Goal: Task Accomplishment & Management: Use online tool/utility

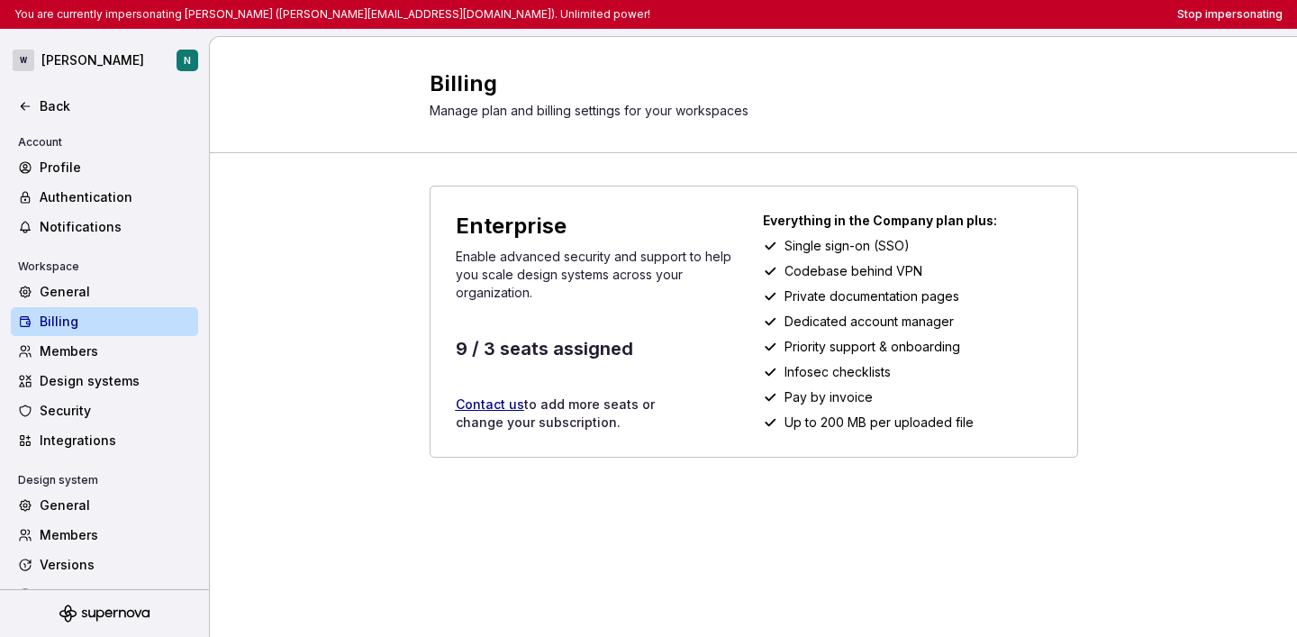
click at [1239, 24] on div "You are currently impersonating [PERSON_NAME] ([PERSON_NAME][EMAIL_ADDRESS][DOM…" at bounding box center [648, 14] width 1297 height 29
click at [1227, 18] on button "Stop impersonating" at bounding box center [1229, 14] width 105 height 14
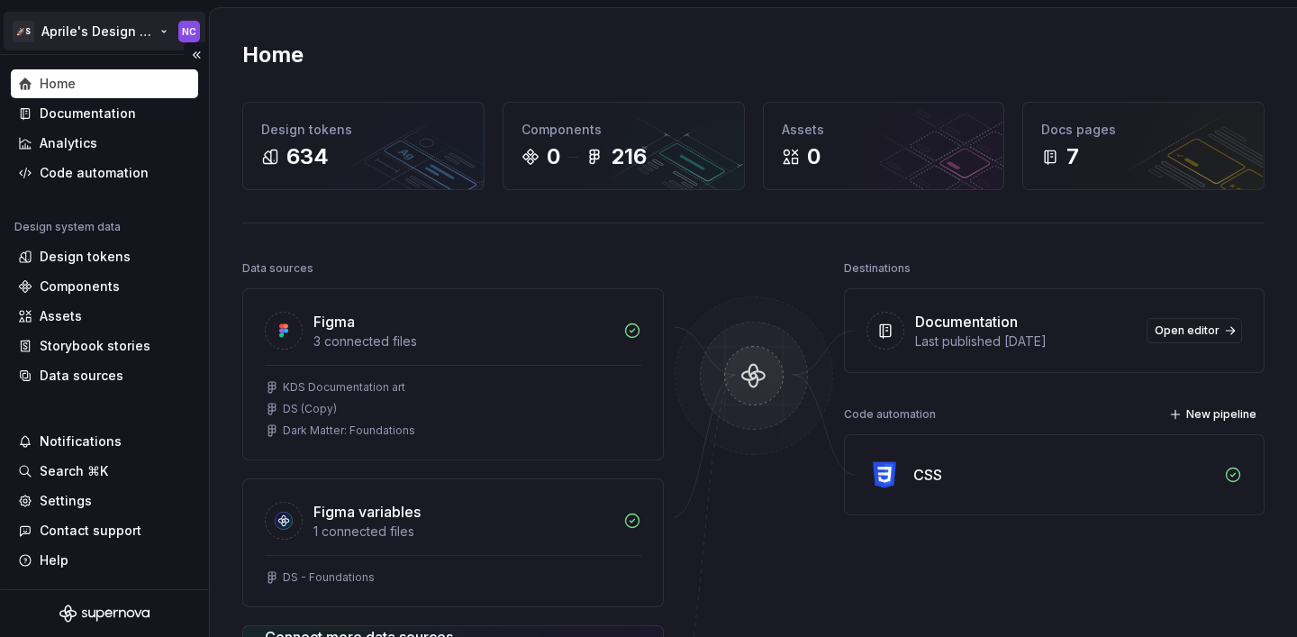
click at [119, 32] on html "🚀S Aprile's Design System NC Home Documentation Analytics Code automation Desig…" at bounding box center [648, 318] width 1297 height 637
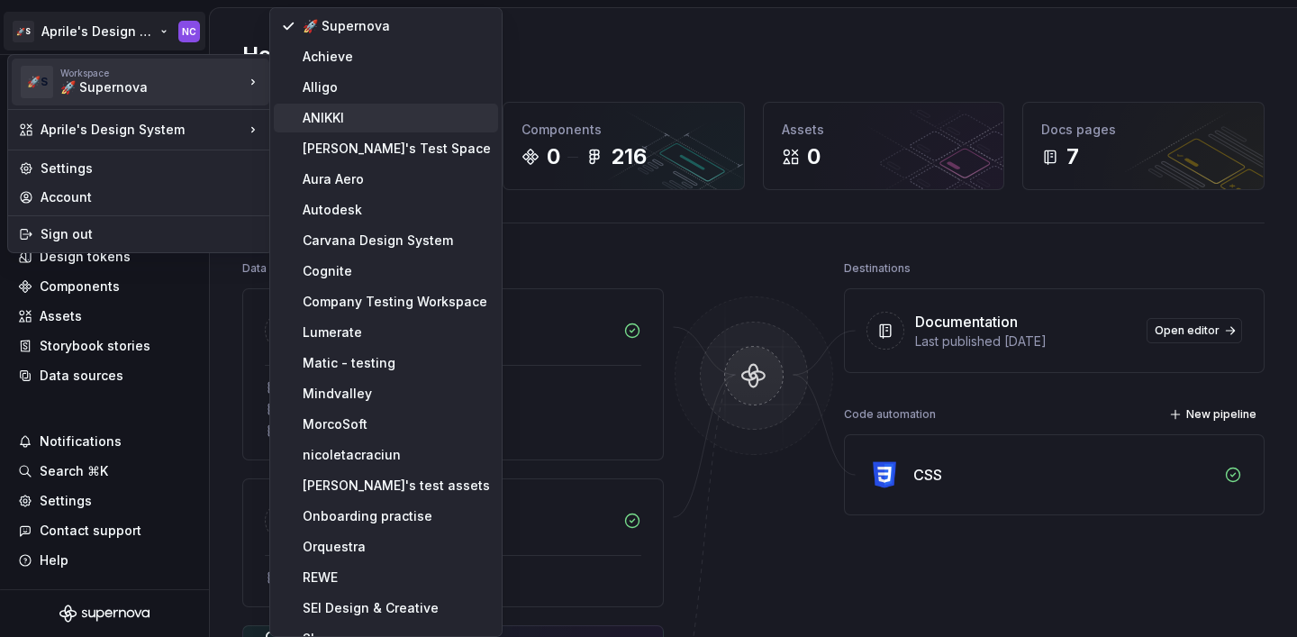
click at [332, 127] on div "ANIKKI" at bounding box center [386, 118] width 224 height 29
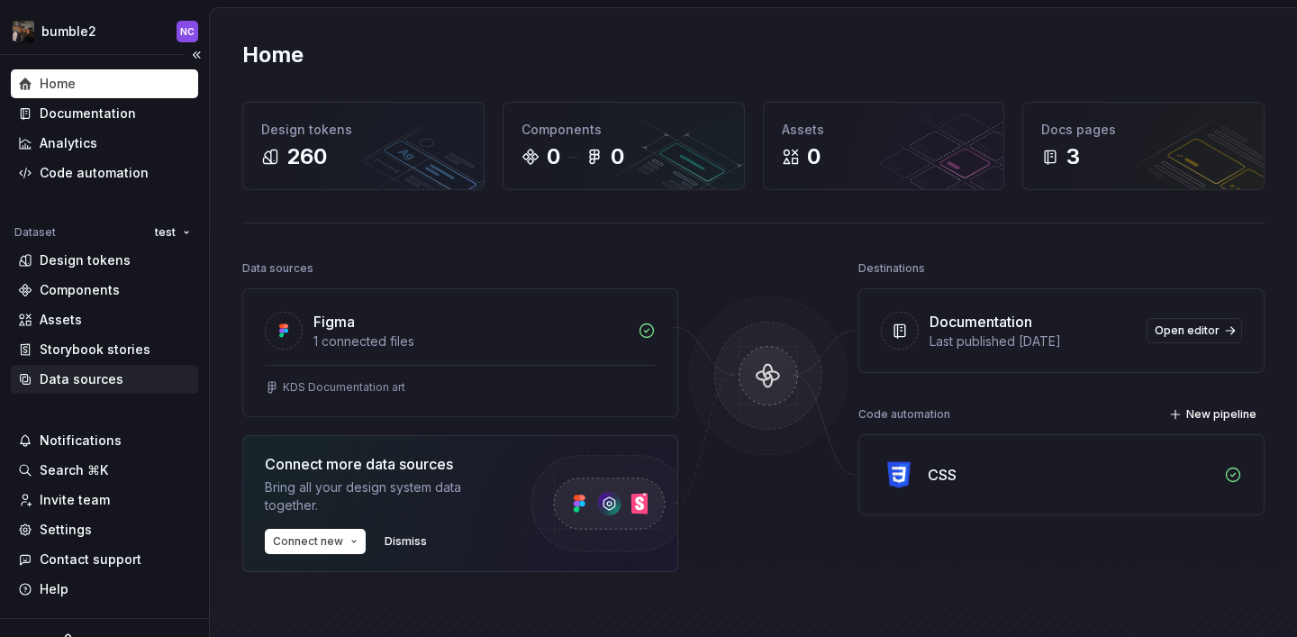
click at [120, 383] on div "Data sources" at bounding box center [104, 379] width 173 height 18
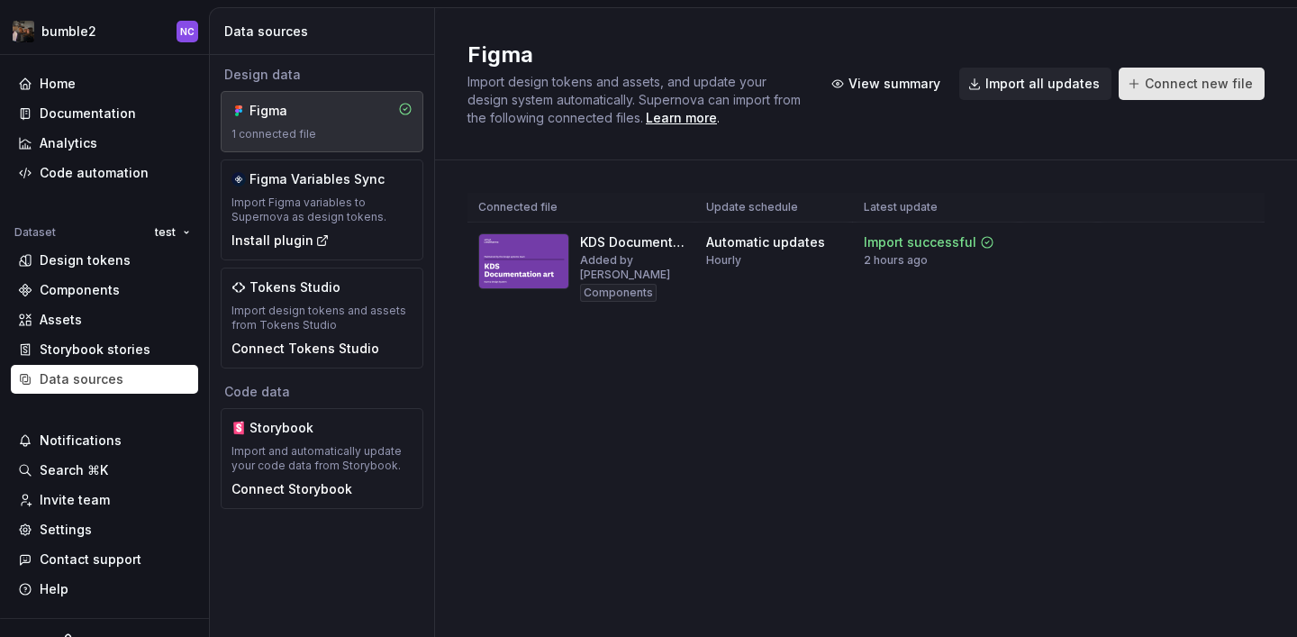
click at [1180, 81] on span "Connect new file" at bounding box center [1199, 84] width 108 height 18
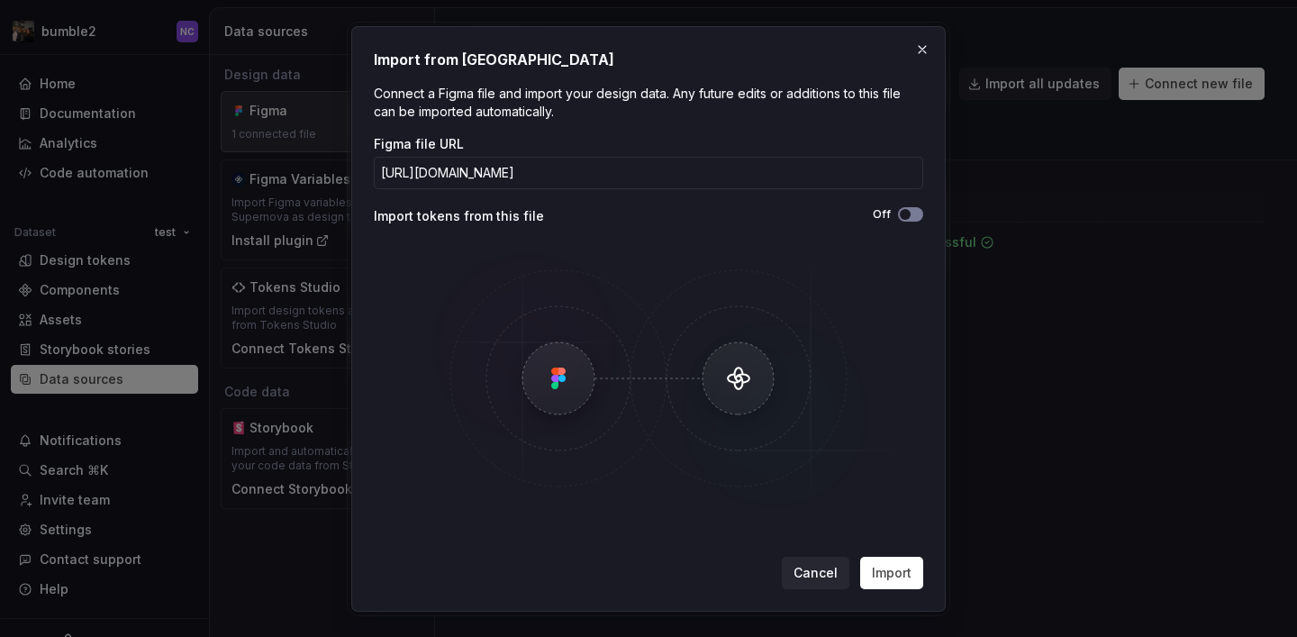
scroll to position [0, 271]
type input "https://www.figma.com/design/RO4af4hc7n9akyFThXWxZA/Icons-for-Supernova-Test?no…"
click at [886, 568] on span "Import" at bounding box center [892, 573] width 40 height 18
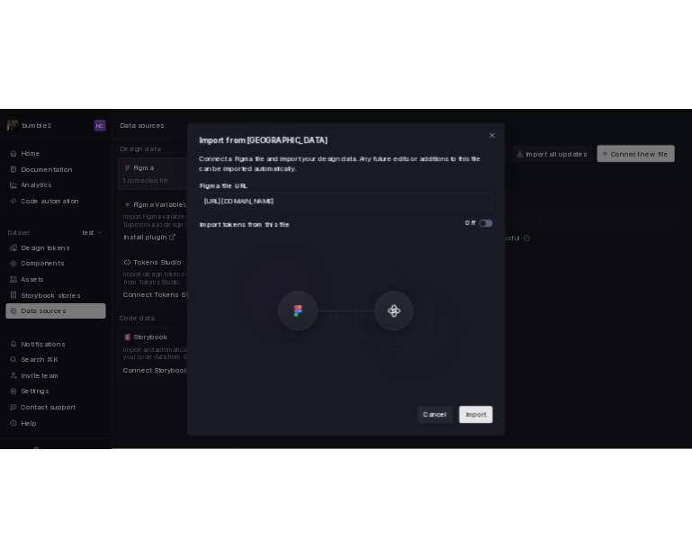
scroll to position [0, 0]
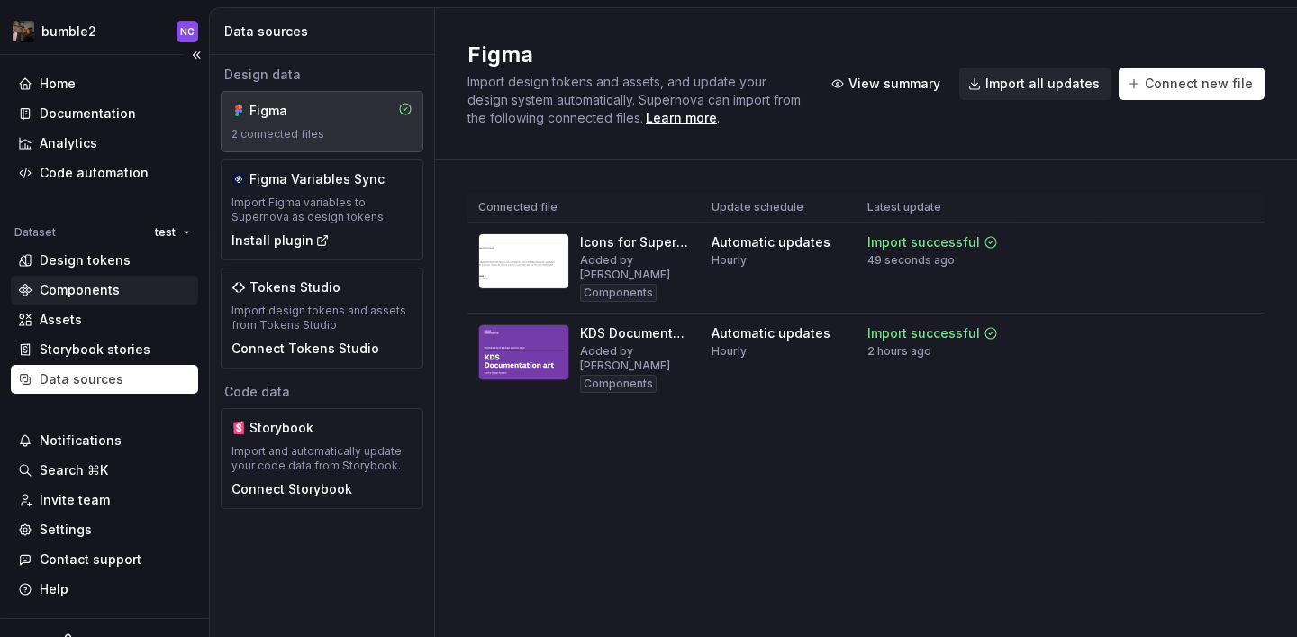
click at [148, 286] on div "Components" at bounding box center [104, 290] width 173 height 18
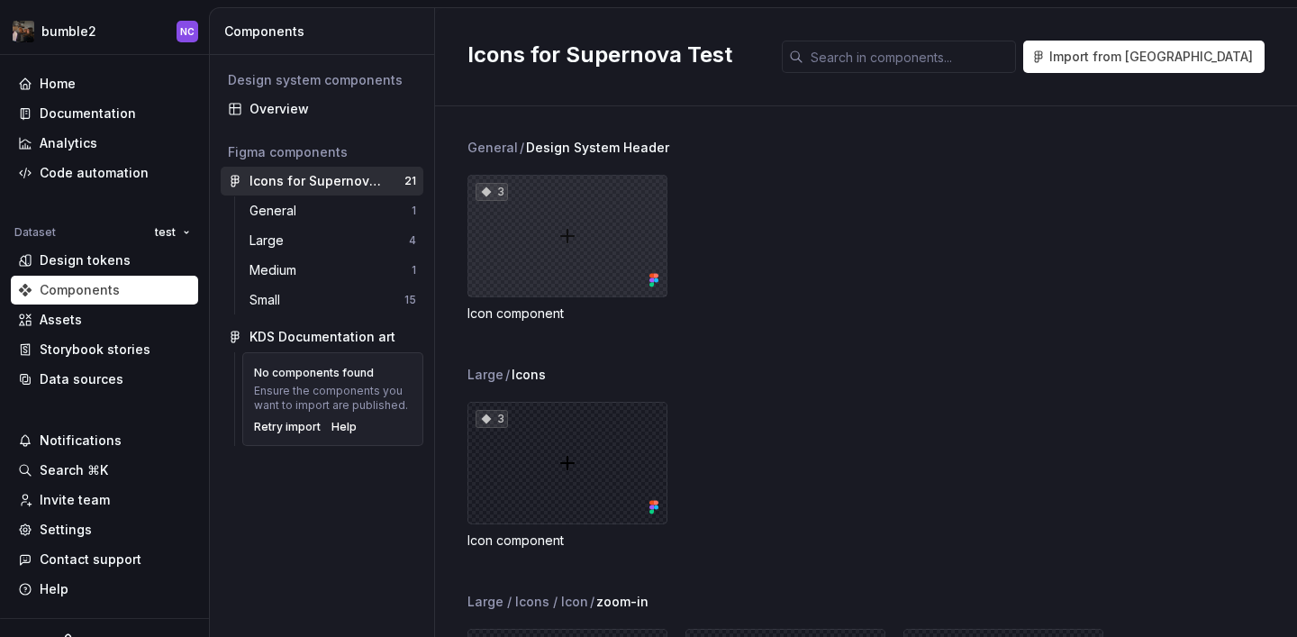
click at [511, 199] on div "3" at bounding box center [567, 236] width 200 height 122
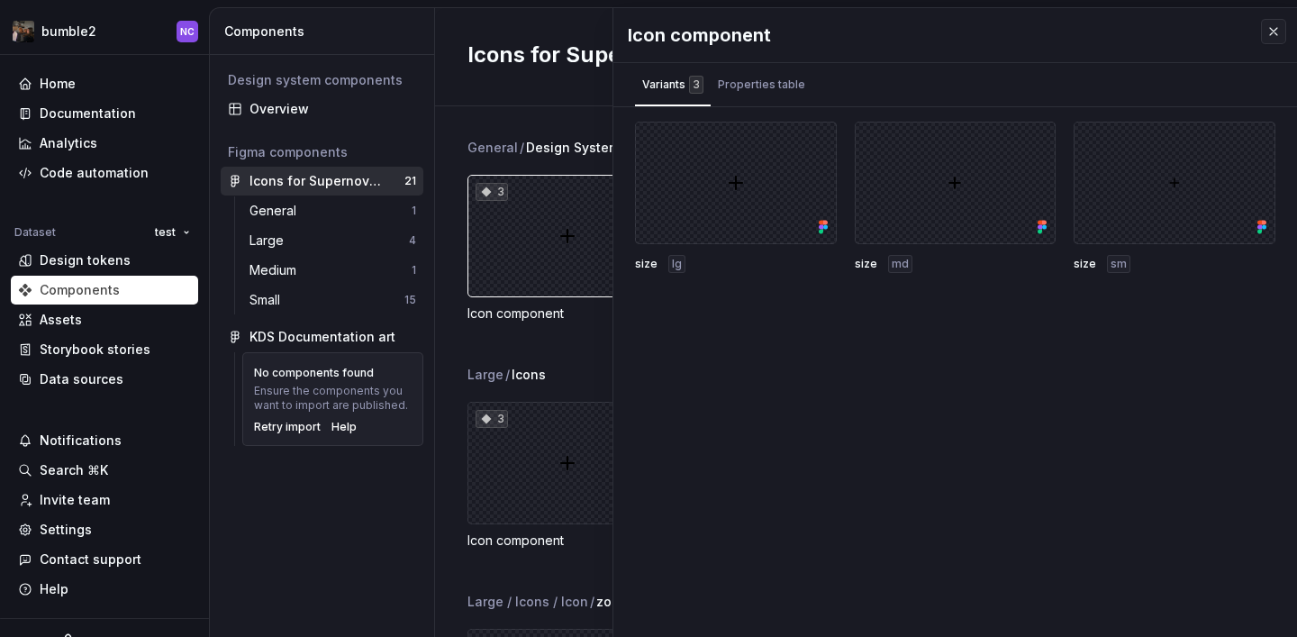
click at [1286, 43] on div "Icon component" at bounding box center [954, 35] width 683 height 54
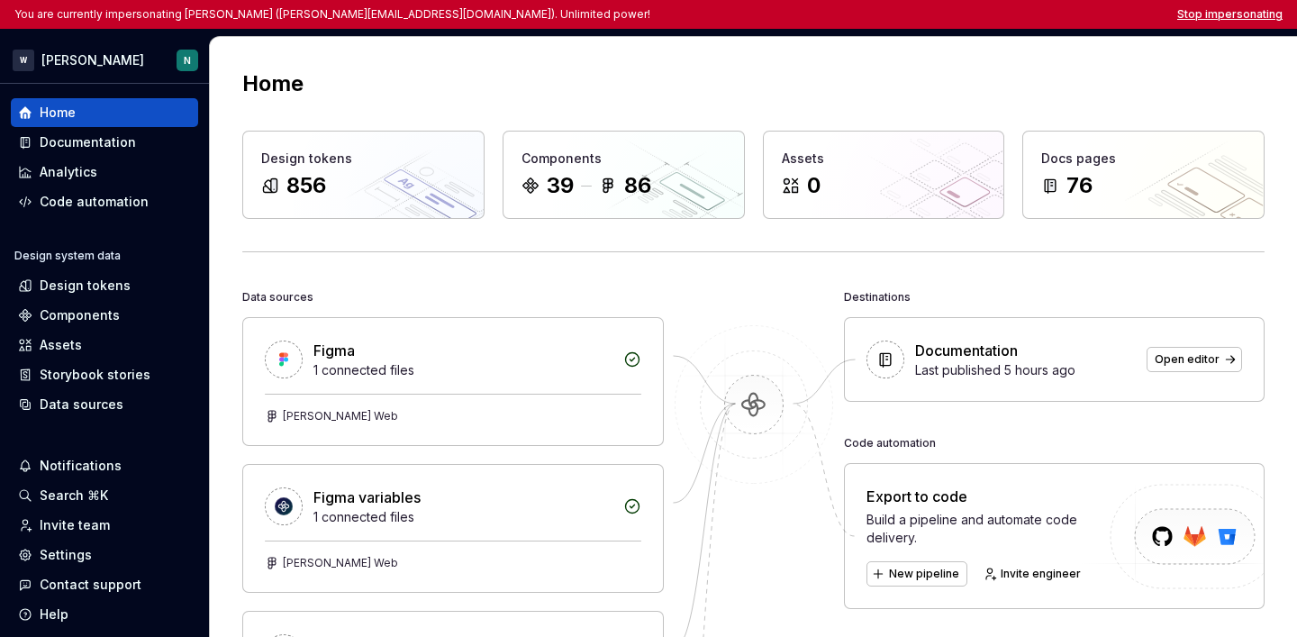
click at [1234, 14] on button "Stop impersonating" at bounding box center [1229, 14] width 105 height 14
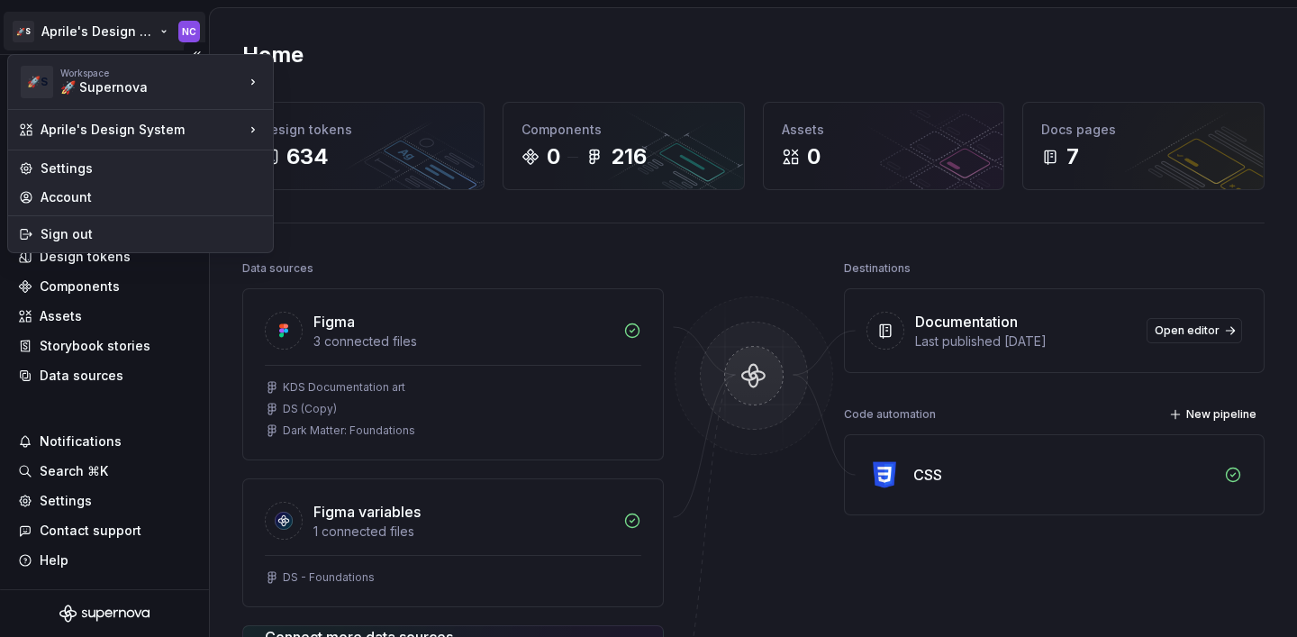
click at [131, 46] on html "🚀S Aprile's Design System NC Home Documentation Analytics Code automation Desig…" at bounding box center [648, 318] width 1297 height 637
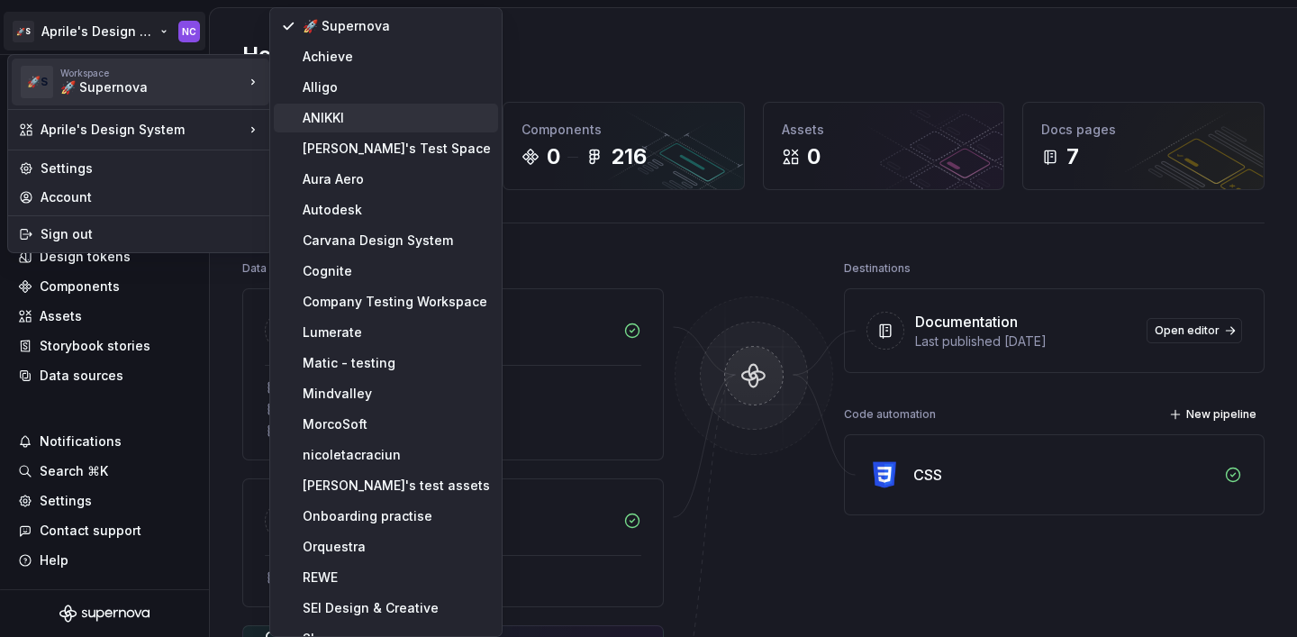
click at [332, 111] on div "ANIKKI" at bounding box center [397, 118] width 188 height 18
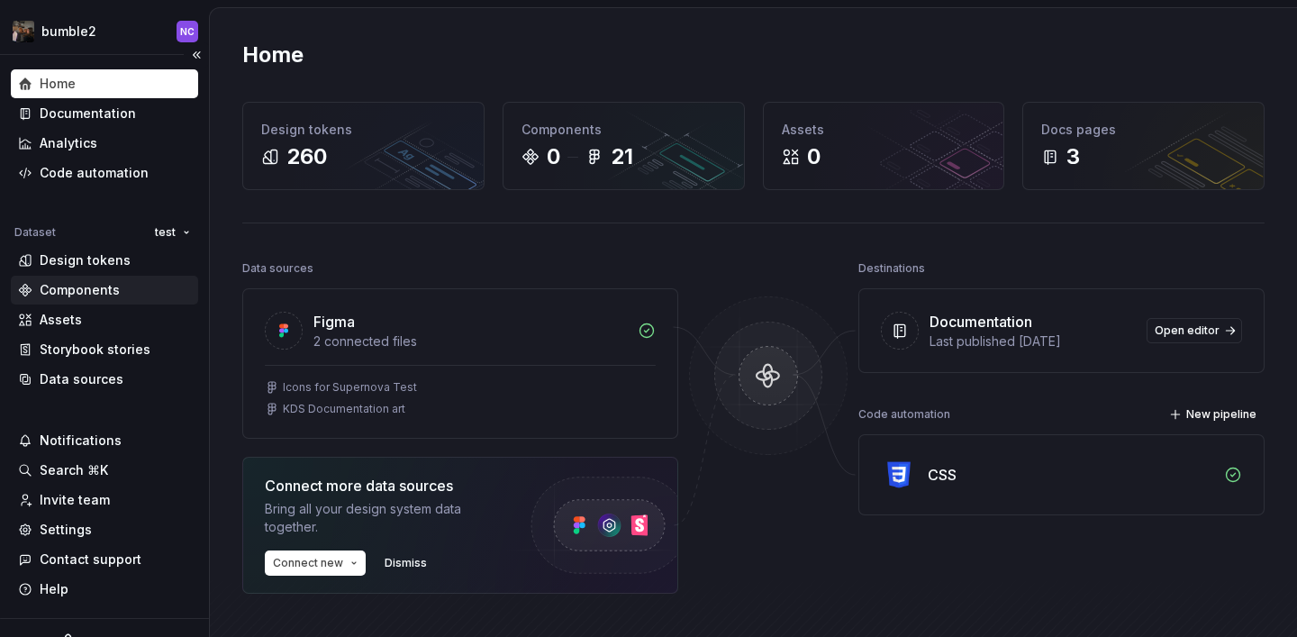
click at [81, 285] on div "Components" at bounding box center [80, 290] width 80 height 18
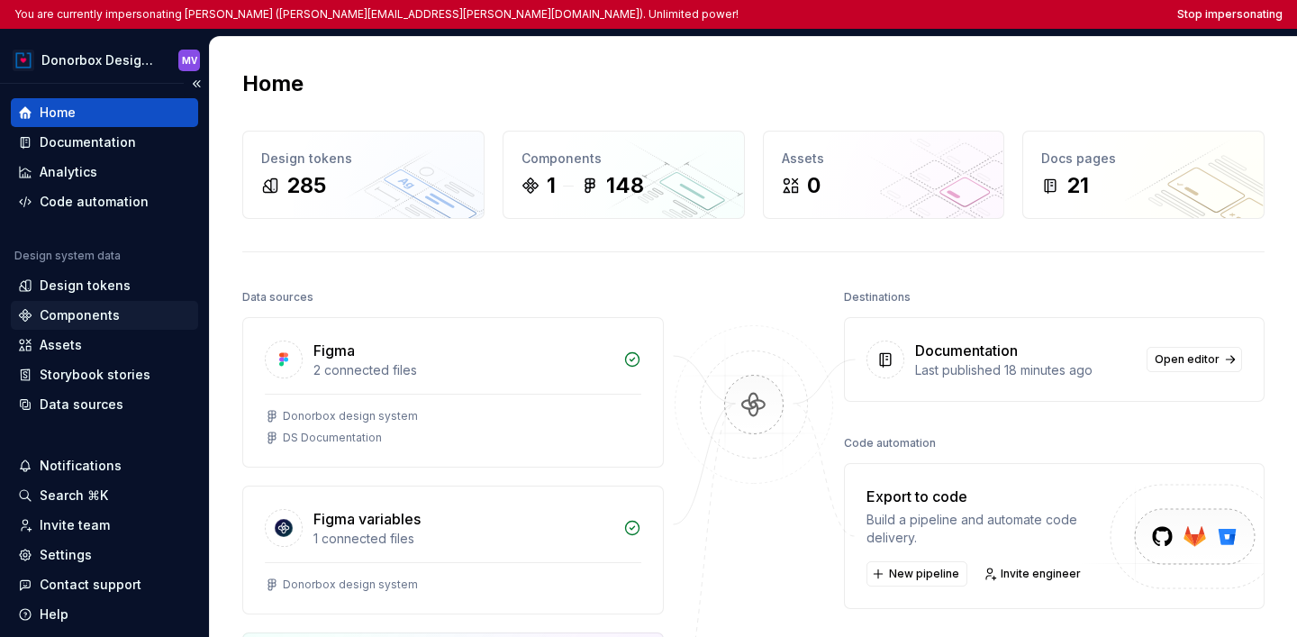
click at [60, 321] on div "Components" at bounding box center [80, 315] width 80 height 18
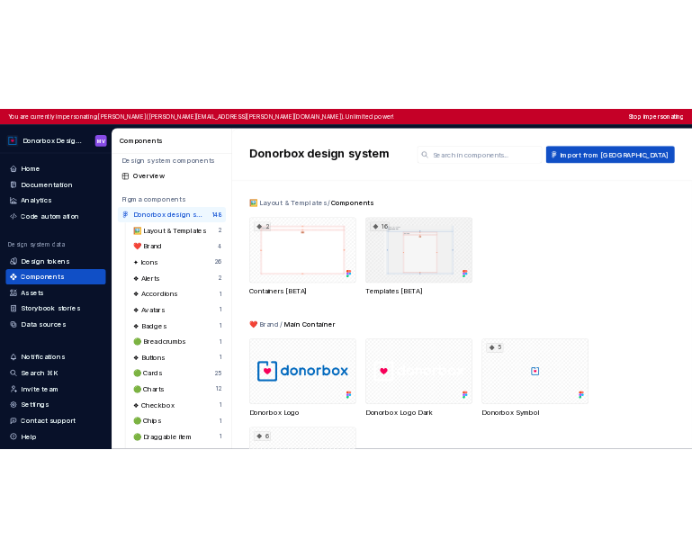
scroll to position [7, 0]
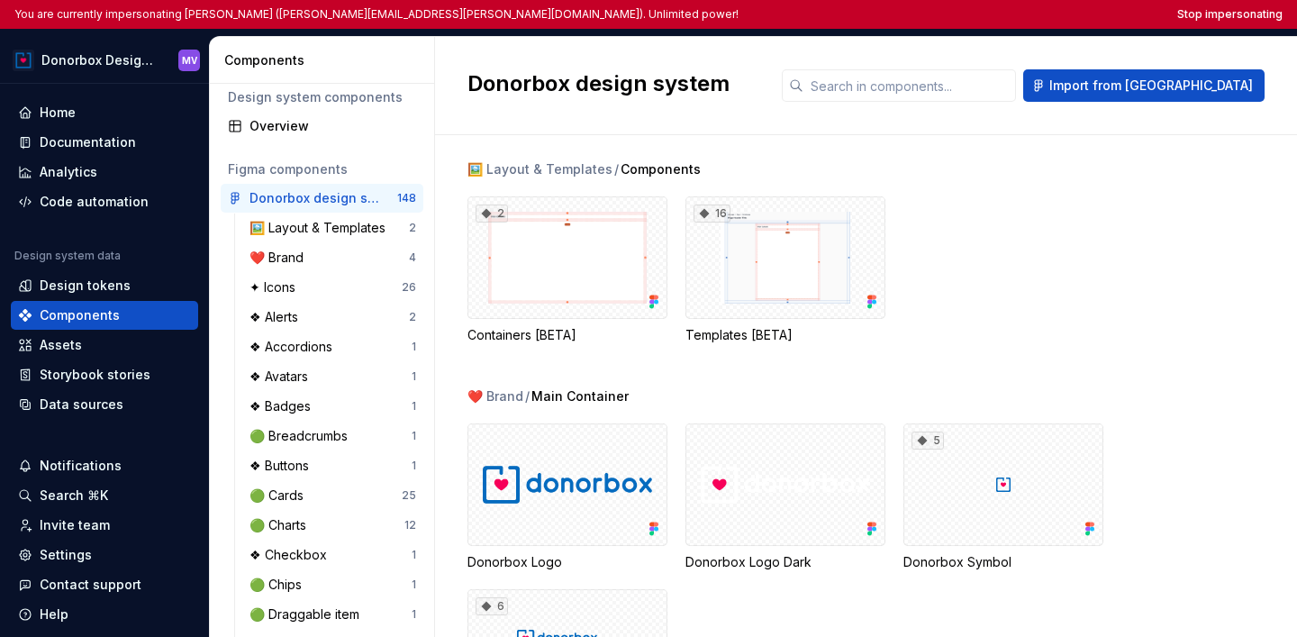
click at [518, 185] on div "🖼️ Layout & Templates / Components 2 Containers [BETA] 16 Templates [BETA]" at bounding box center [881, 273] width 829 height 227
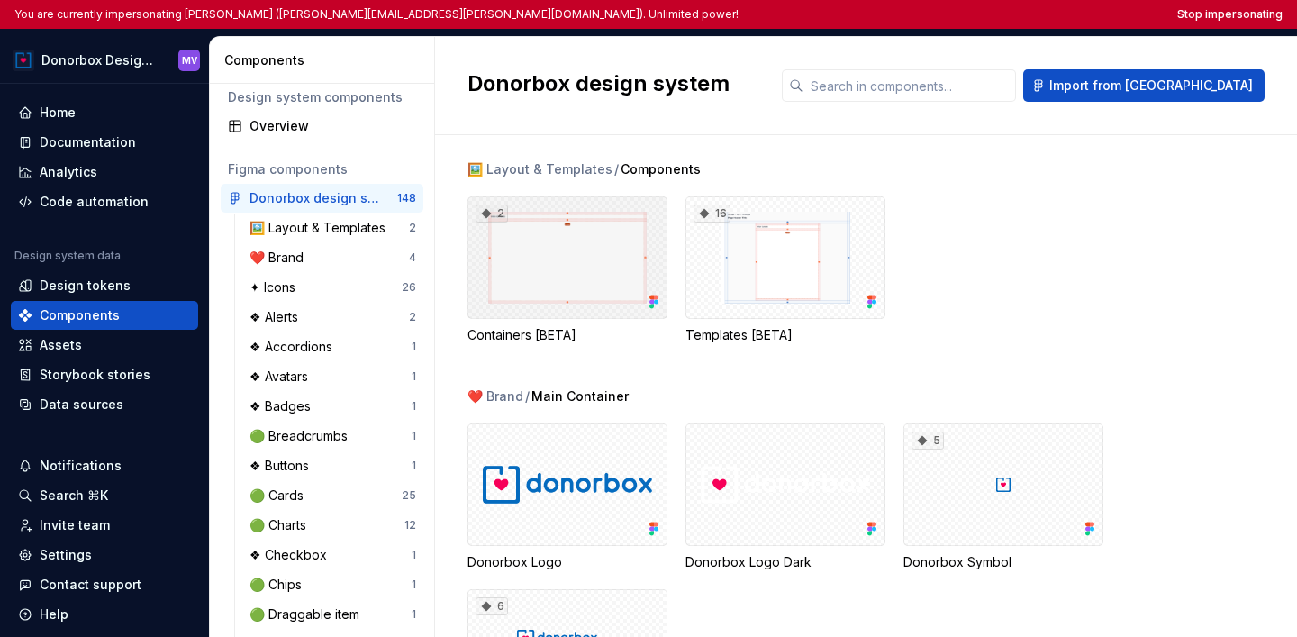
click at [545, 232] on div "2" at bounding box center [567, 257] width 200 height 122
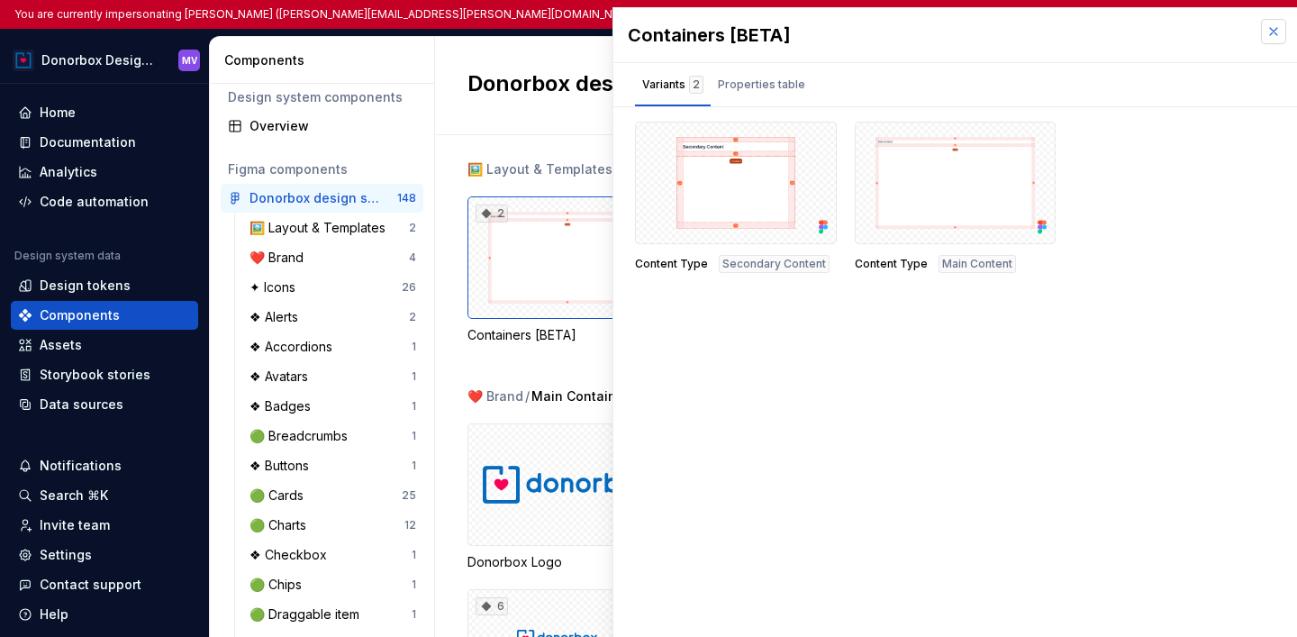
click at [1279, 40] on button "button" at bounding box center [1273, 31] width 25 height 25
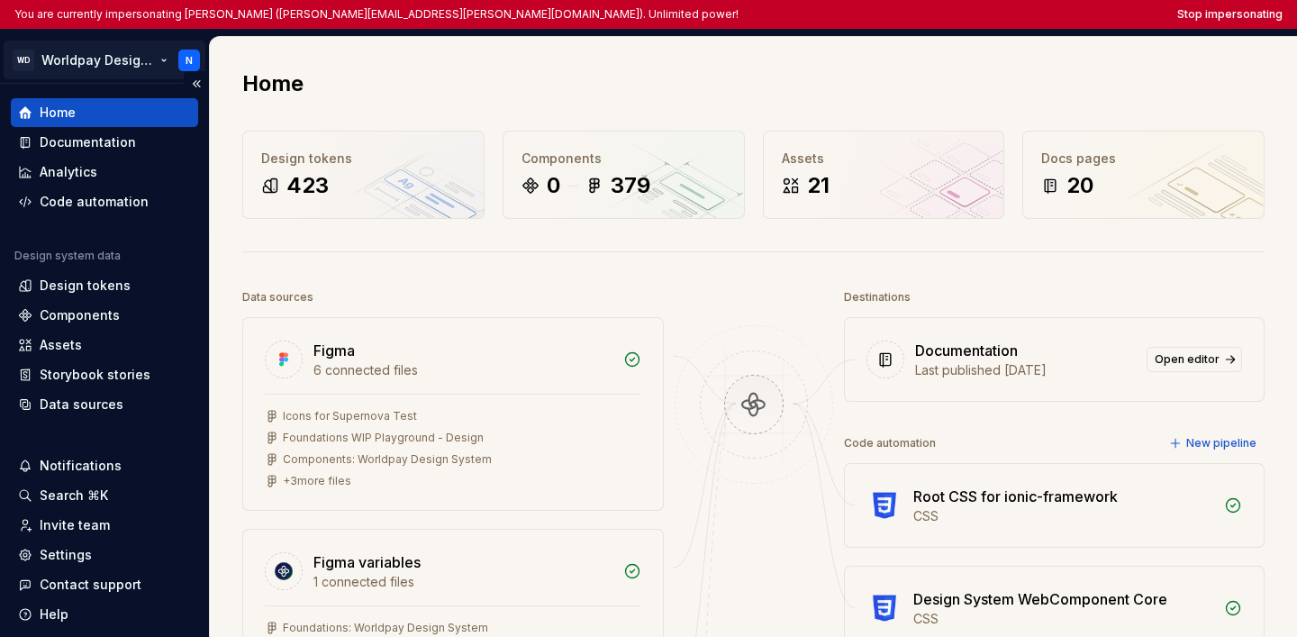
click at [55, 73] on html "You are currently impersonating Nishant (nishant.singh@worldpay.com). Unlimited…" at bounding box center [648, 318] width 1297 height 637
click at [117, 384] on div "Storybook stories" at bounding box center [104, 374] width 187 height 29
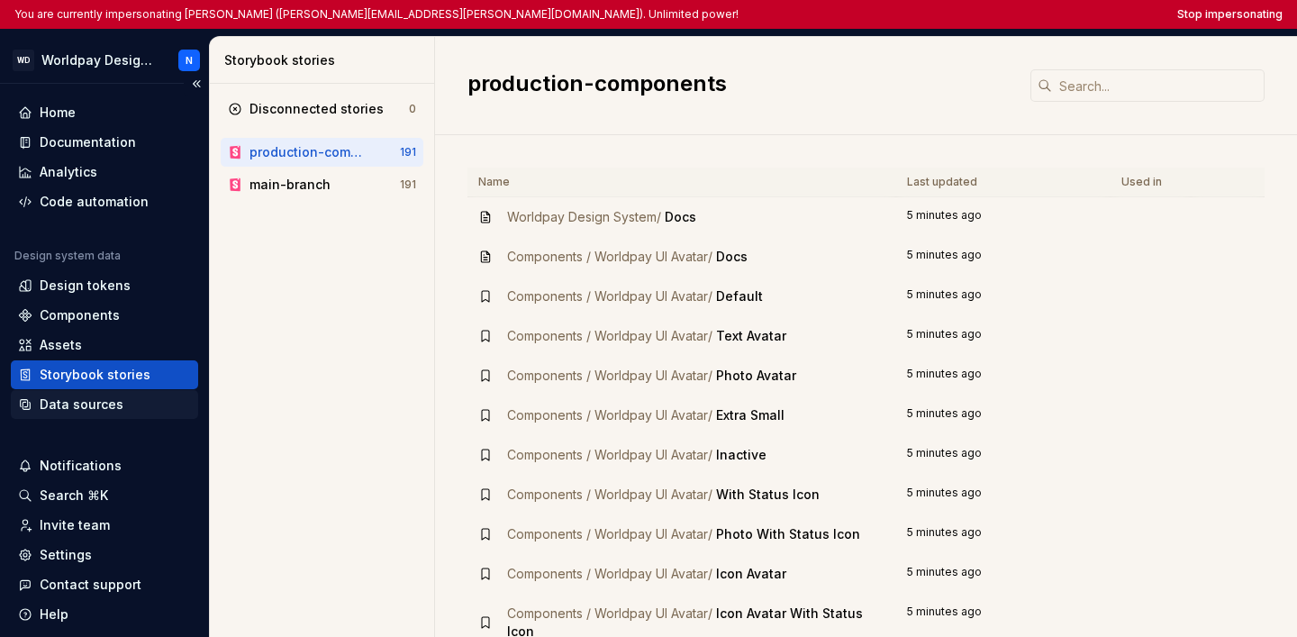
click at [96, 405] on div "Data sources" at bounding box center [82, 404] width 84 height 18
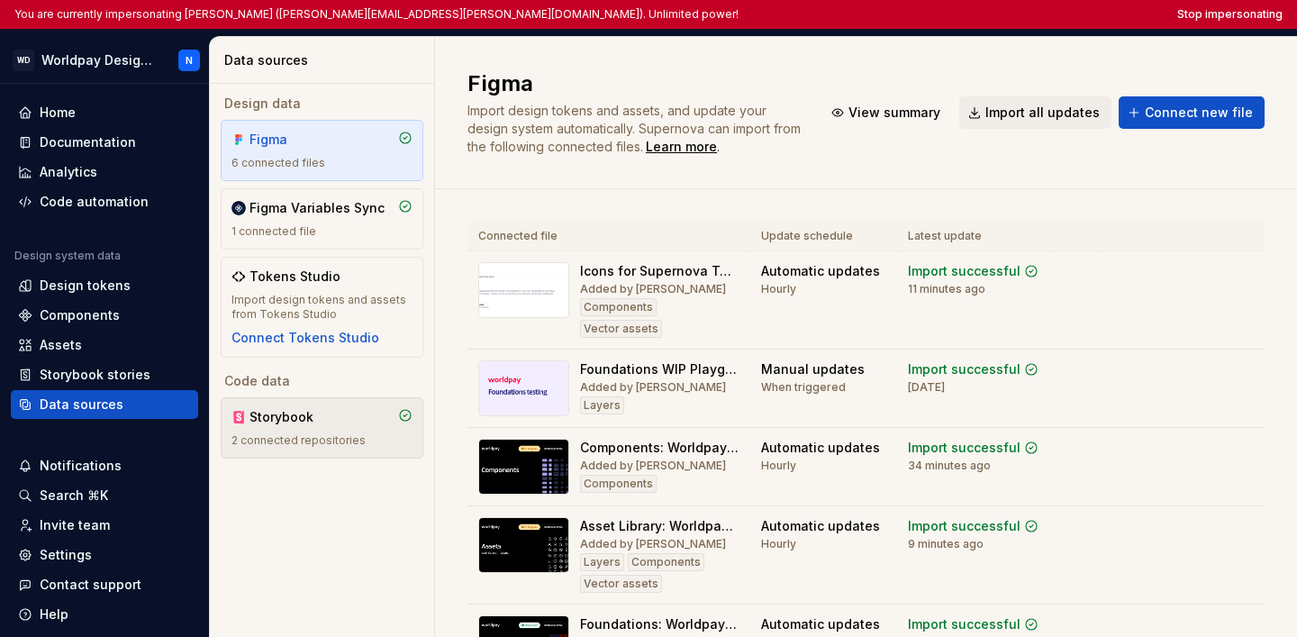
click at [393, 412] on div "Storybook" at bounding box center [321, 417] width 181 height 18
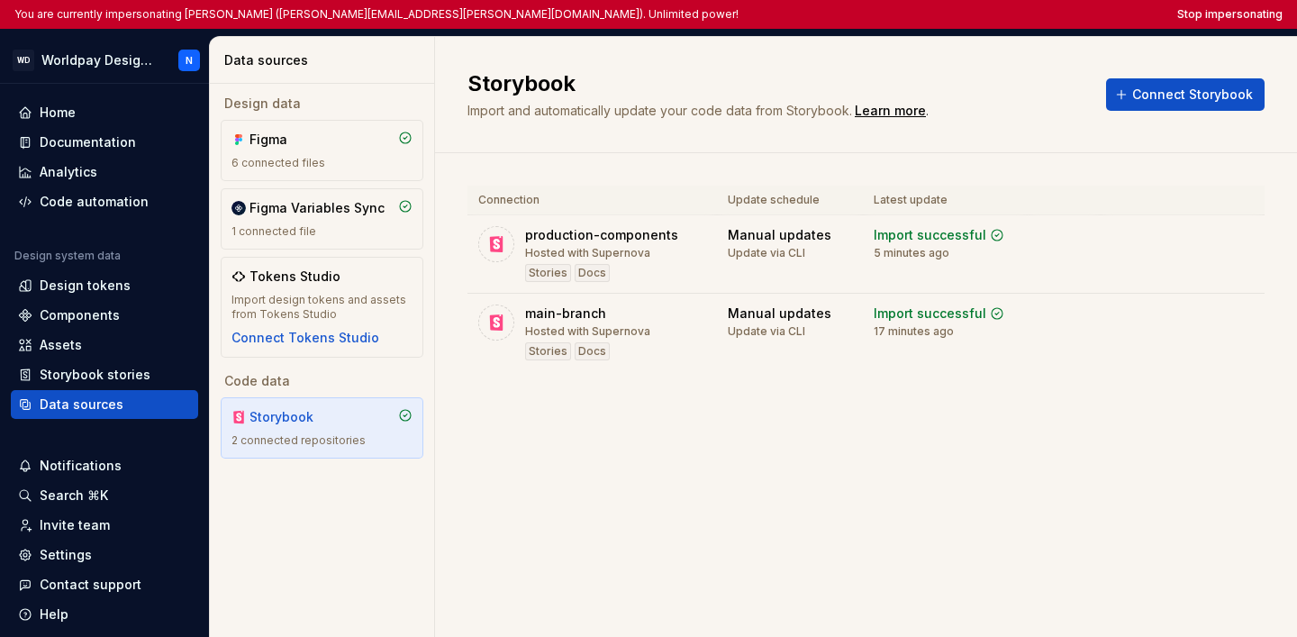
click at [692, 556] on div "Storybook Import and automatically update your code data from Storybook. Learn …" at bounding box center [866, 337] width 862 height 600
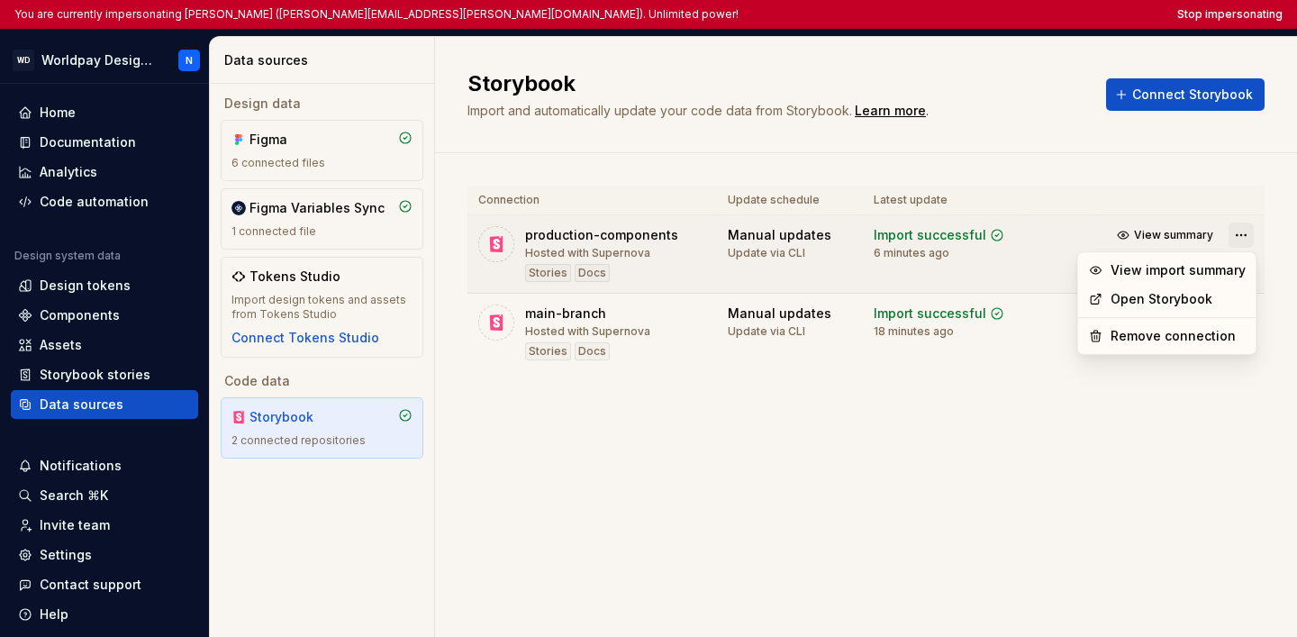
click at [692, 234] on html "You are currently impersonating Nishant (nishant.singh@worldpay.com). Unlimited…" at bounding box center [648, 318] width 1297 height 637
click at [692, 303] on link "Open Storybook" at bounding box center [1177, 299] width 135 height 18
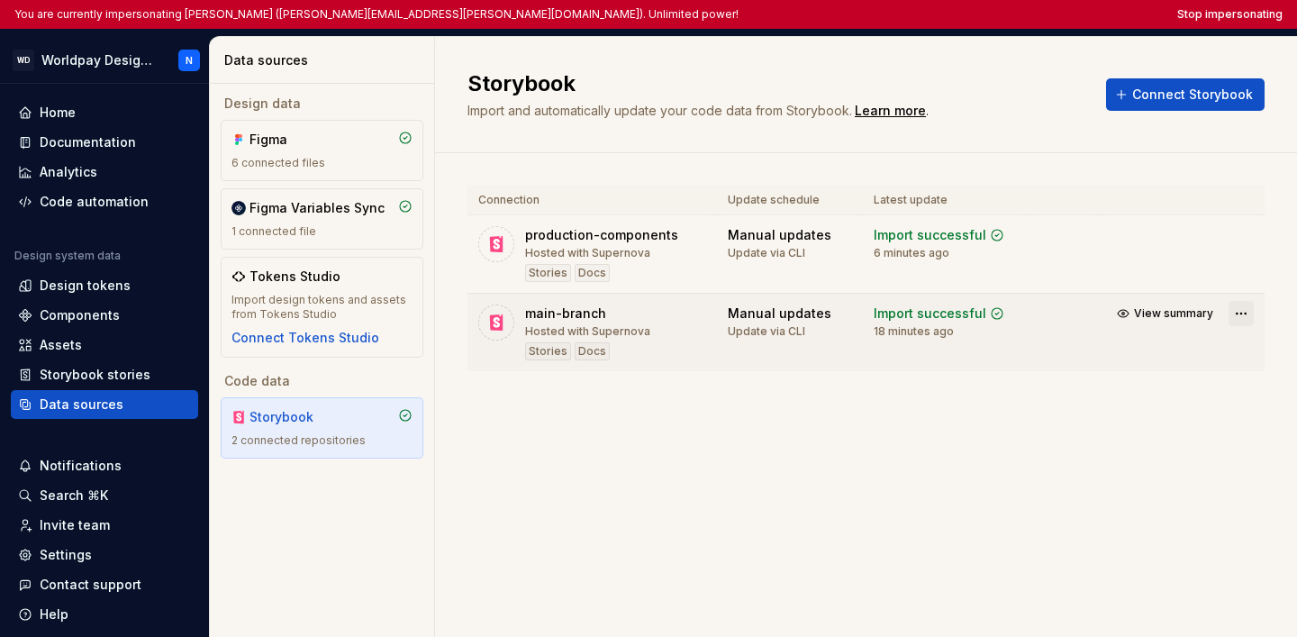
click at [692, 308] on html "You are currently impersonating Nishant (nishant.singh@worldpay.com). Unlimited…" at bounding box center [648, 318] width 1297 height 637
click at [692, 367] on div "Open Storybook" at bounding box center [1166, 377] width 171 height 29
click at [692, 236] on html "You are currently impersonating Nishant (nishant.singh@worldpay.com). Unlimited…" at bounding box center [648, 318] width 1297 height 637
